Goal: Complete application form

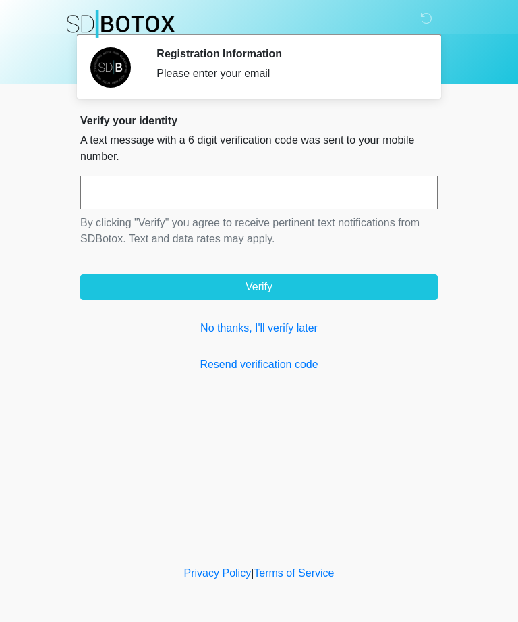
click at [191, 193] on input "text" at bounding box center [259, 192] width 358 height 34
click at [293, 331] on link "No thanks, I'll verify later" at bounding box center [259, 328] width 358 height 16
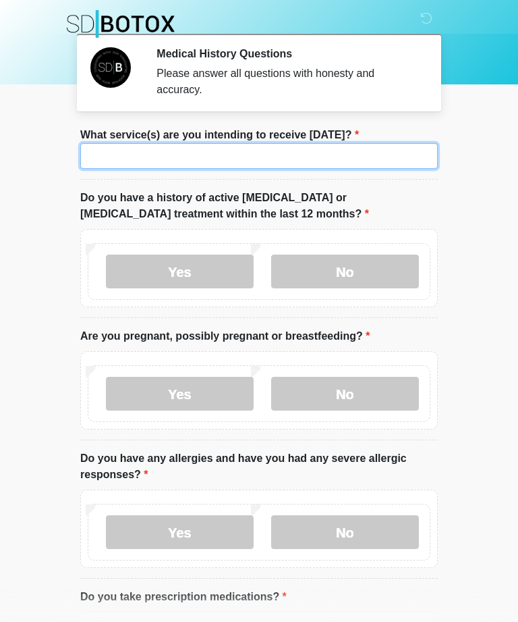
click at [178, 157] on input "What service(s) are you intending to receive [DATE]?" at bounding box center [259, 156] width 358 height 26
type input "**********"
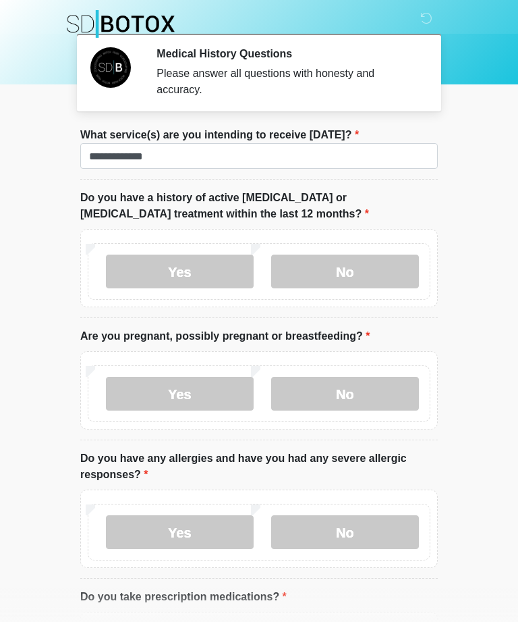
click at [343, 278] on label "No" at bounding box center [345, 271] width 148 height 34
click at [377, 400] on label "No" at bounding box center [345, 394] width 148 height 34
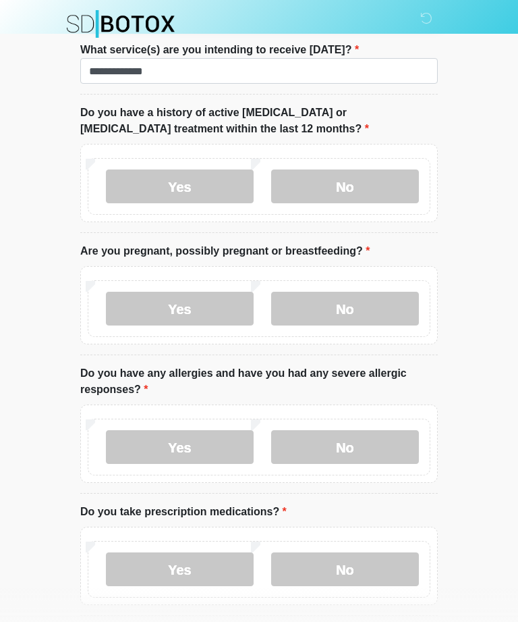
click at [362, 439] on label "No" at bounding box center [345, 447] width 148 height 34
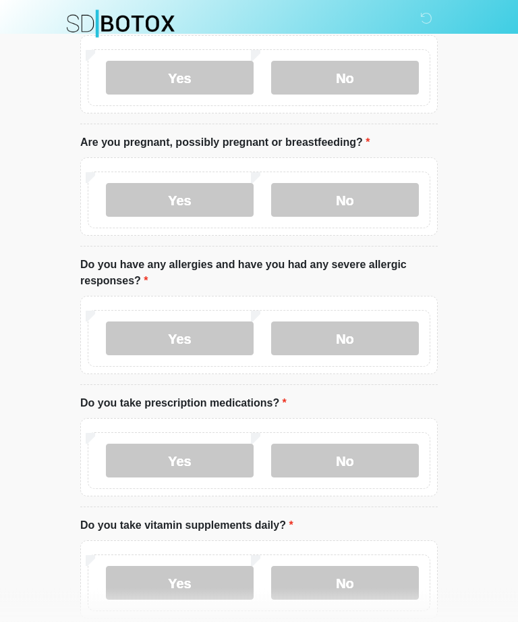
scroll to position [205, 0]
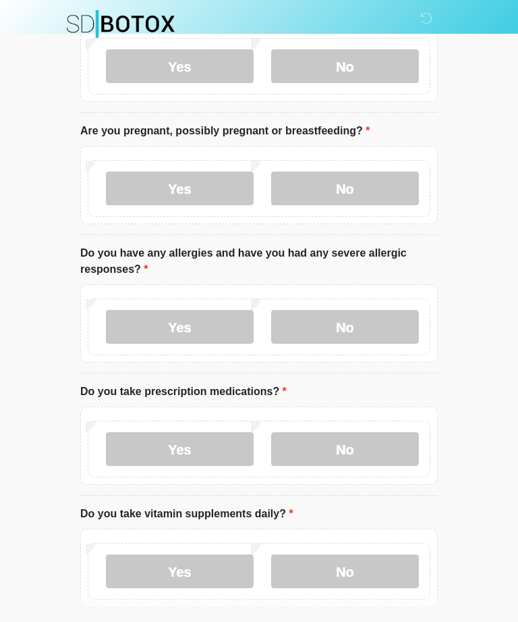
click at [190, 456] on label "Yes" at bounding box center [180, 449] width 148 height 34
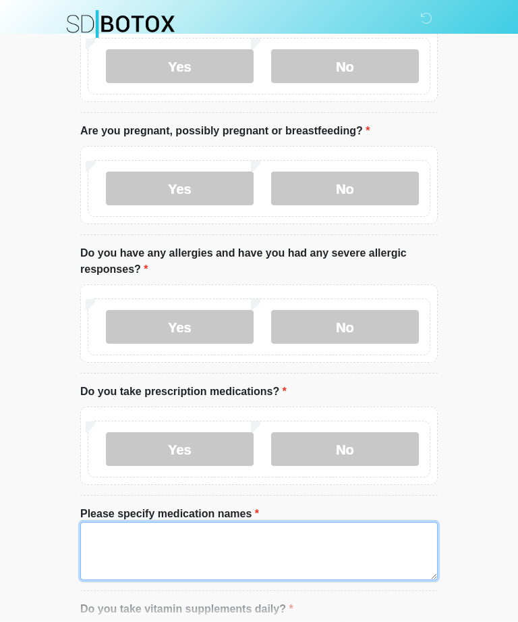
click at [157, 545] on textarea "Please specify medication names" at bounding box center [259, 551] width 358 height 58
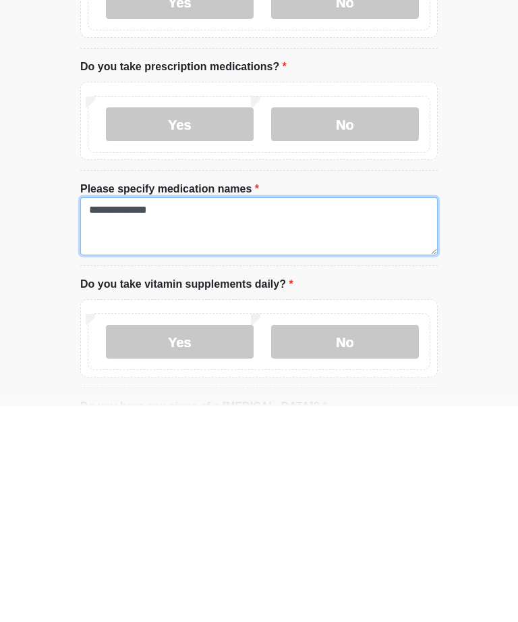
type textarea "**********"
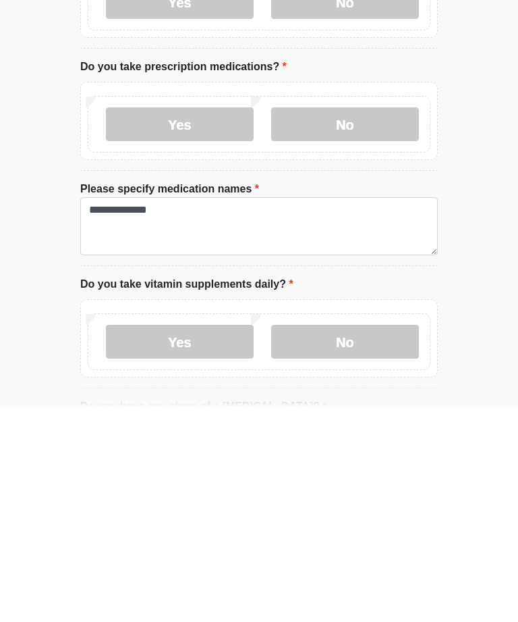
click at [217, 541] on label "Yes" at bounding box center [180, 558] width 148 height 34
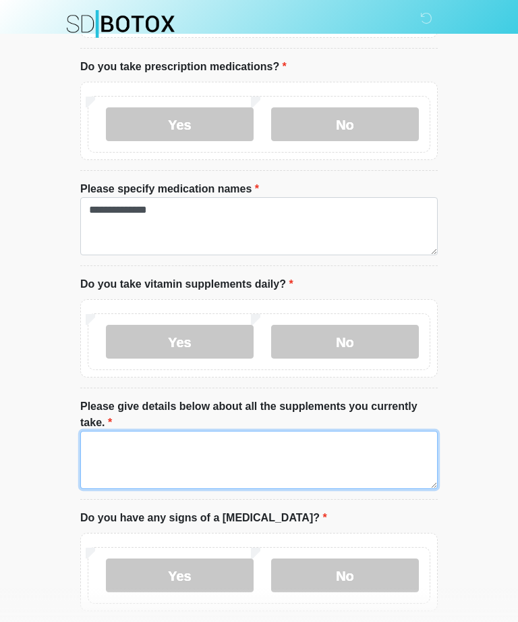
click at [204, 449] on textarea "Please give details below about all the supplements you currently take." at bounding box center [259, 460] width 358 height 58
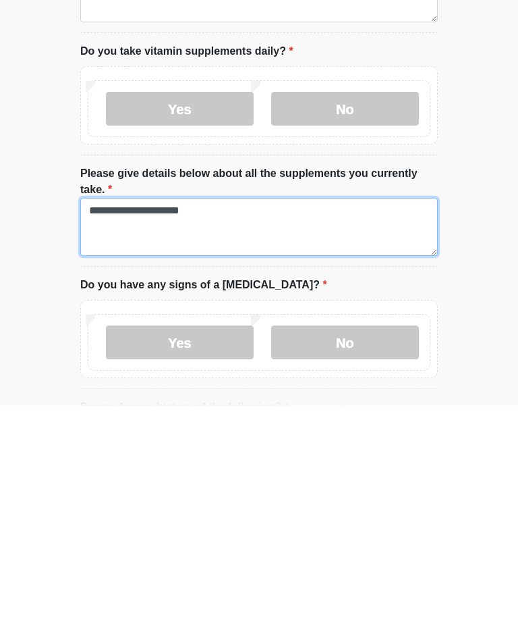
type textarea "**********"
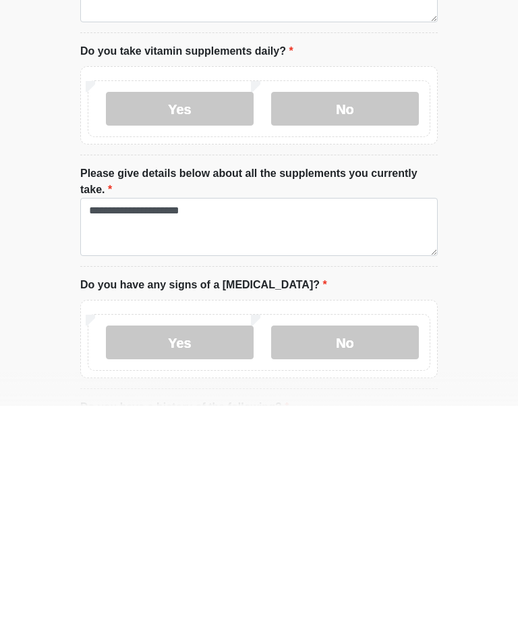
click at [357, 541] on label "No" at bounding box center [345, 558] width 148 height 34
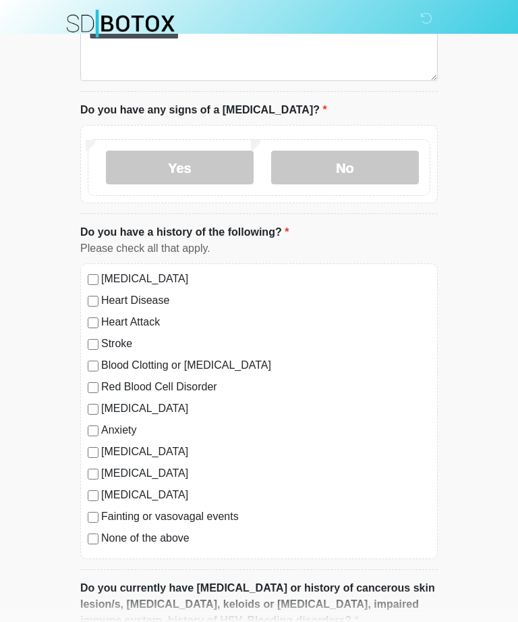
scroll to position [937, 0]
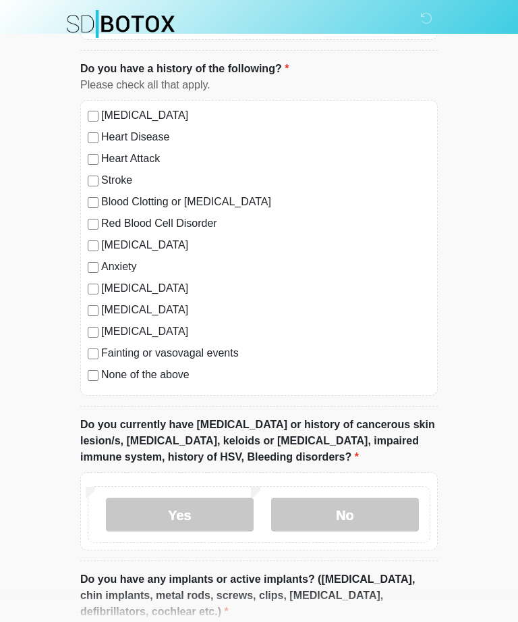
click at [372, 512] on label "No" at bounding box center [345, 514] width 148 height 34
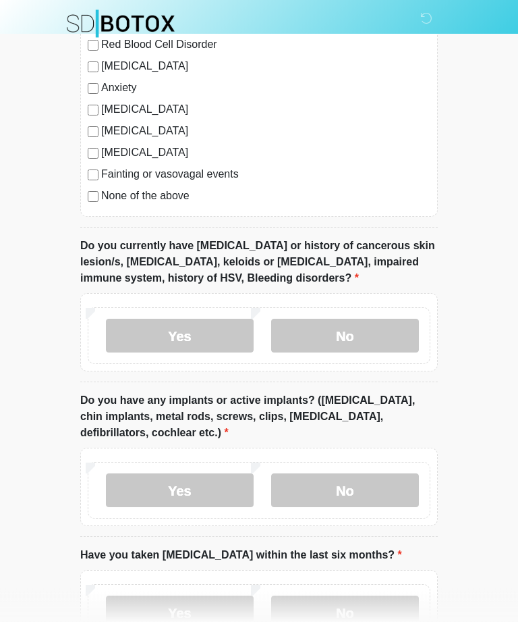
scroll to position [1284, 0]
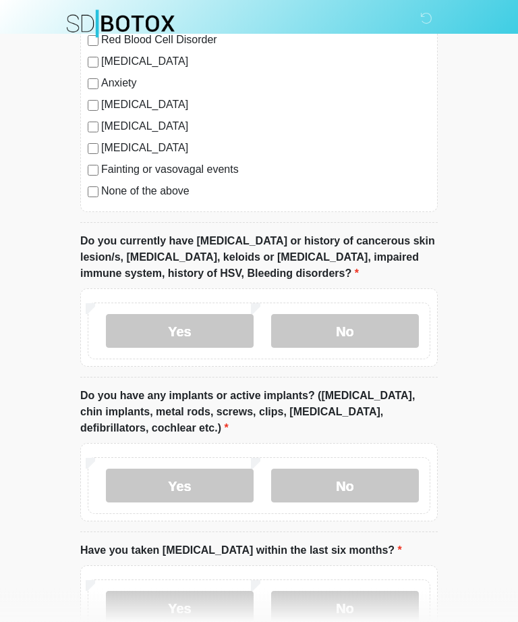
click at [383, 487] on label "No" at bounding box center [345, 486] width 148 height 34
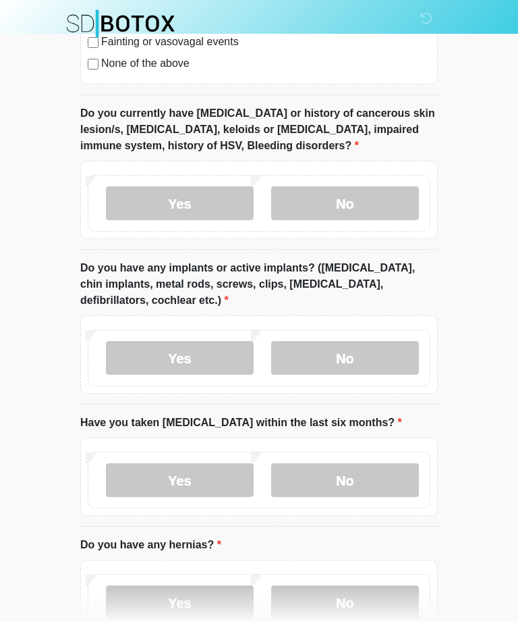
click at [385, 485] on label "No" at bounding box center [345, 481] width 148 height 34
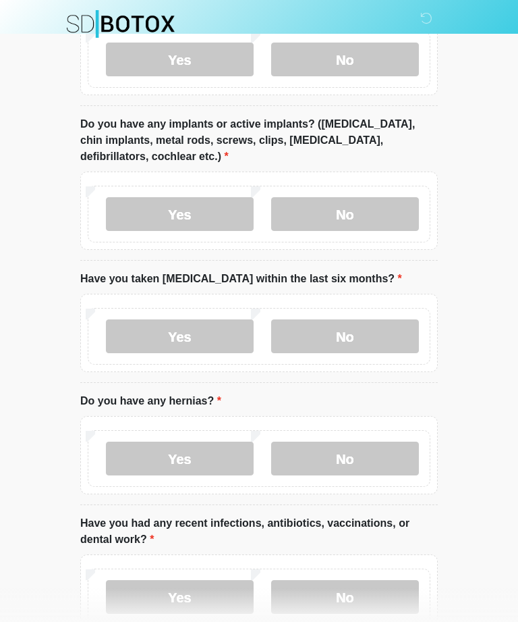
click at [389, 463] on label "No" at bounding box center [345, 458] width 148 height 34
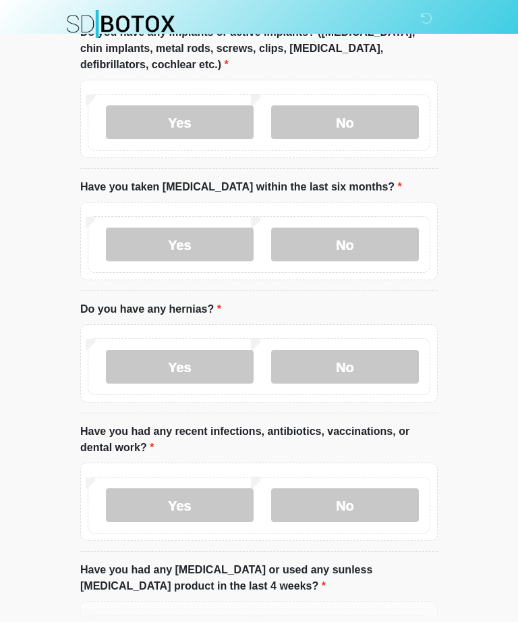
click at [380, 495] on label "No" at bounding box center [345, 505] width 148 height 34
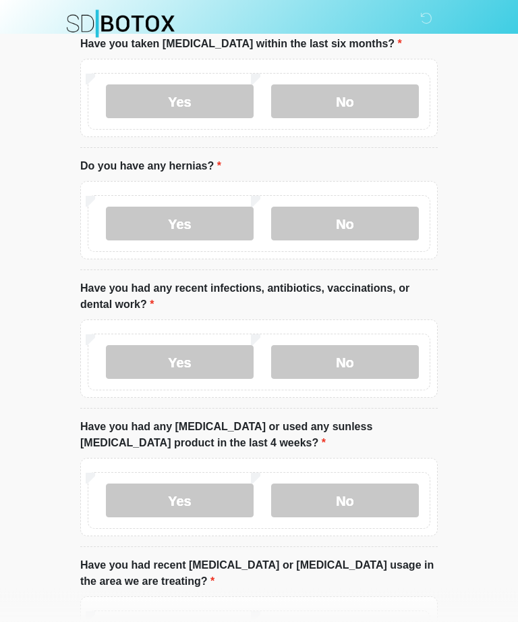
scroll to position [1796, 0]
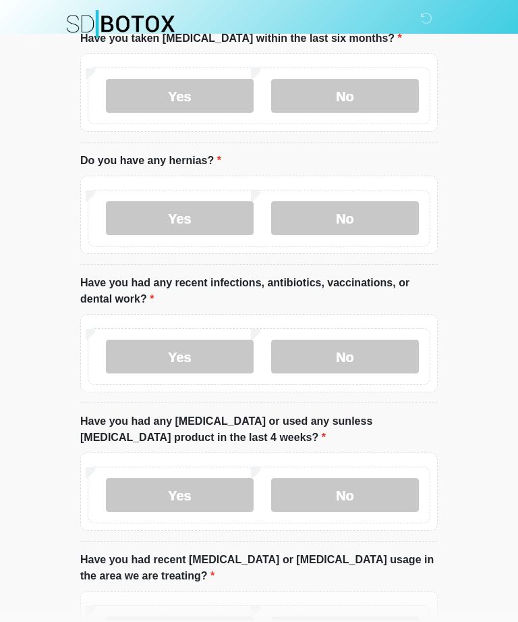
click at [378, 494] on label "No" at bounding box center [345, 495] width 148 height 34
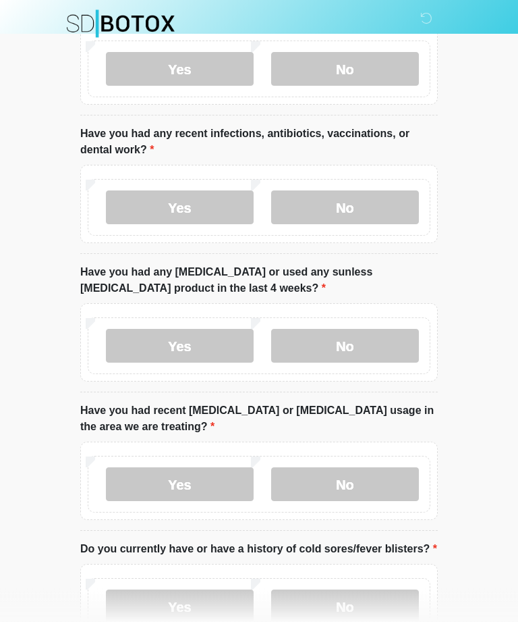
scroll to position [1945, 0]
click at [385, 482] on label "No" at bounding box center [345, 484] width 148 height 34
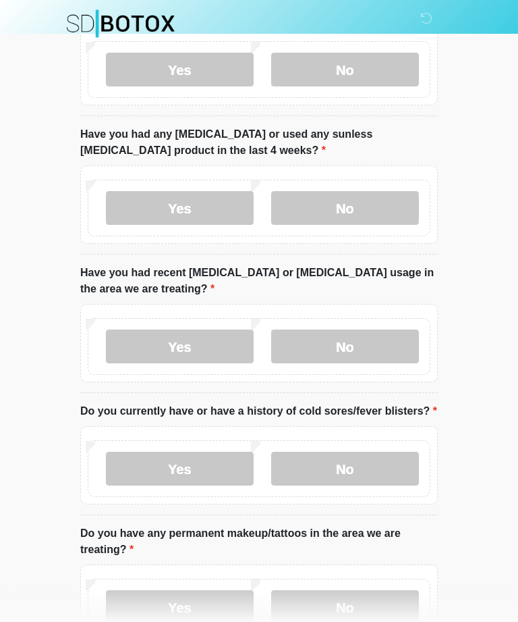
click at [383, 466] on label "No" at bounding box center [345, 469] width 148 height 34
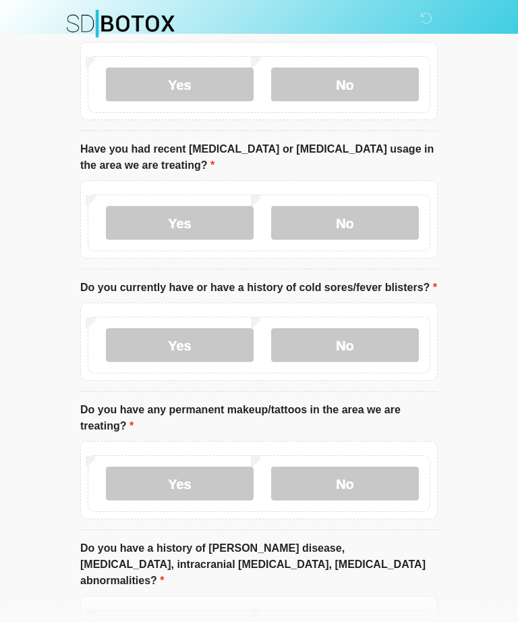
click at [378, 477] on label "No" at bounding box center [345, 484] width 148 height 34
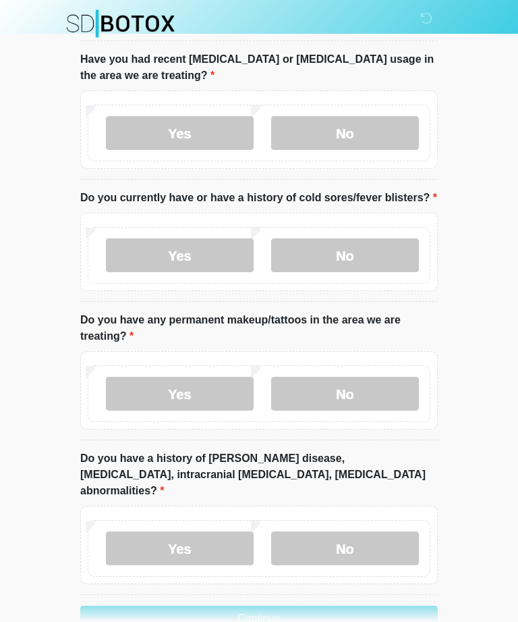
scroll to position [2296, 0]
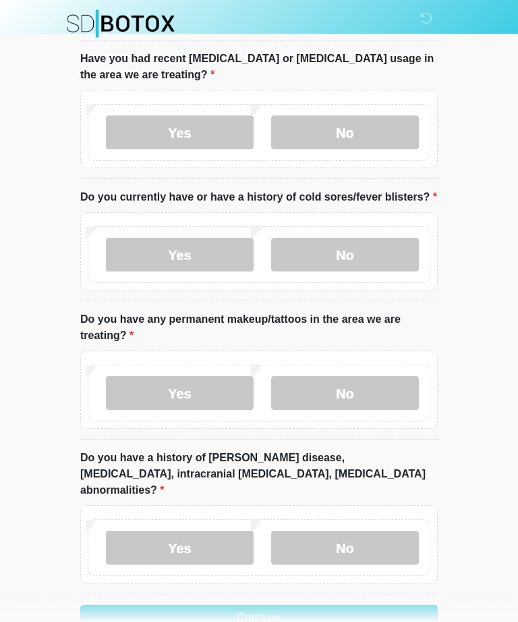
click at [391, 531] on label "No" at bounding box center [345, 548] width 148 height 34
click at [190, 606] on button "Continue" at bounding box center [259, 618] width 358 height 26
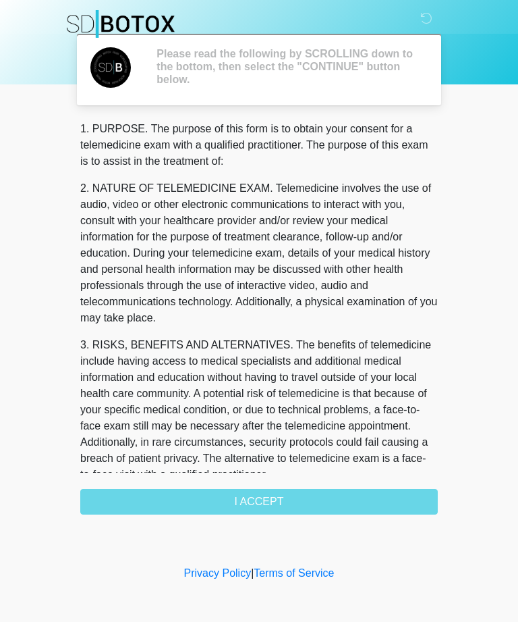
scroll to position [0, 0]
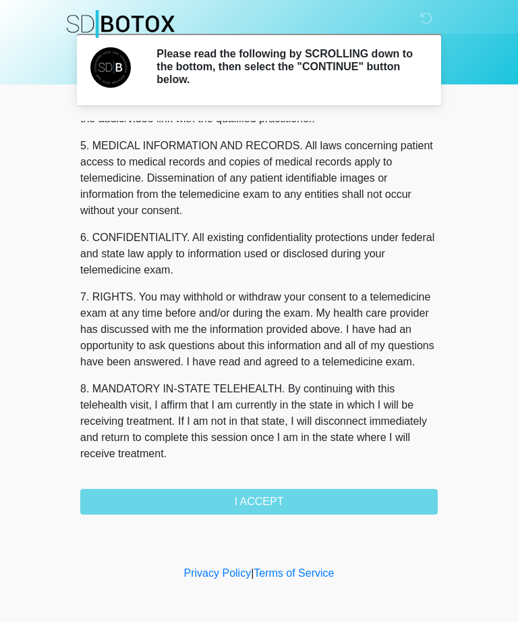
click at [279, 508] on button "I ACCEPT" at bounding box center [259, 502] width 358 height 26
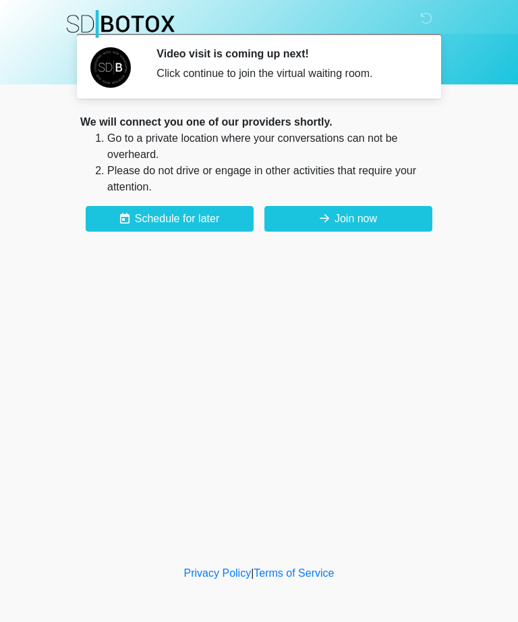
click at [366, 218] on button "Join now" at bounding box center [349, 219] width 168 height 26
